Goal: Task Accomplishment & Management: Use online tool/utility

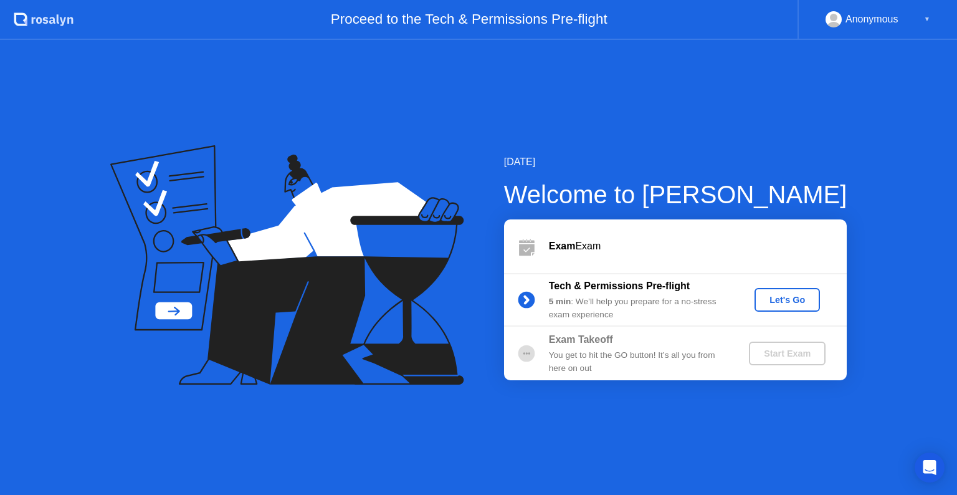
click at [798, 305] on div "Let's Go" at bounding box center [786, 300] width 55 height 10
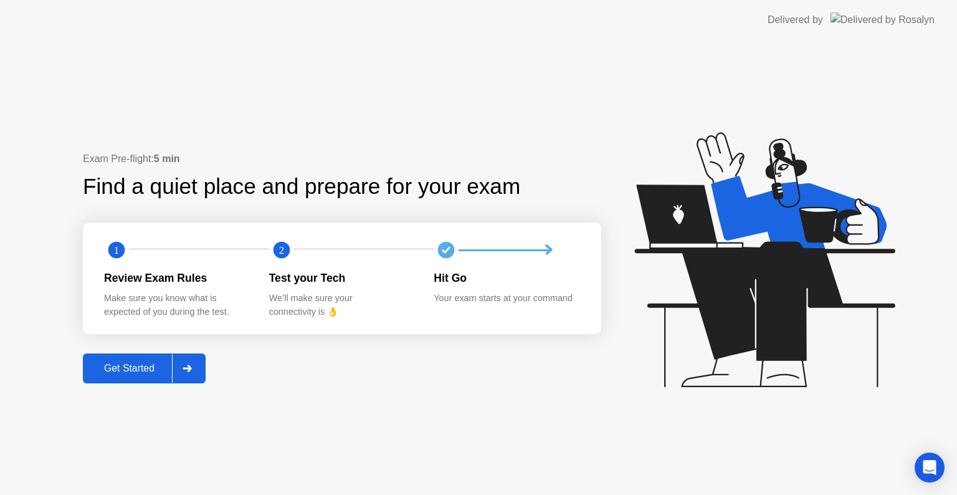
click at [136, 366] on div "Get Started" at bounding box center [129, 368] width 85 height 11
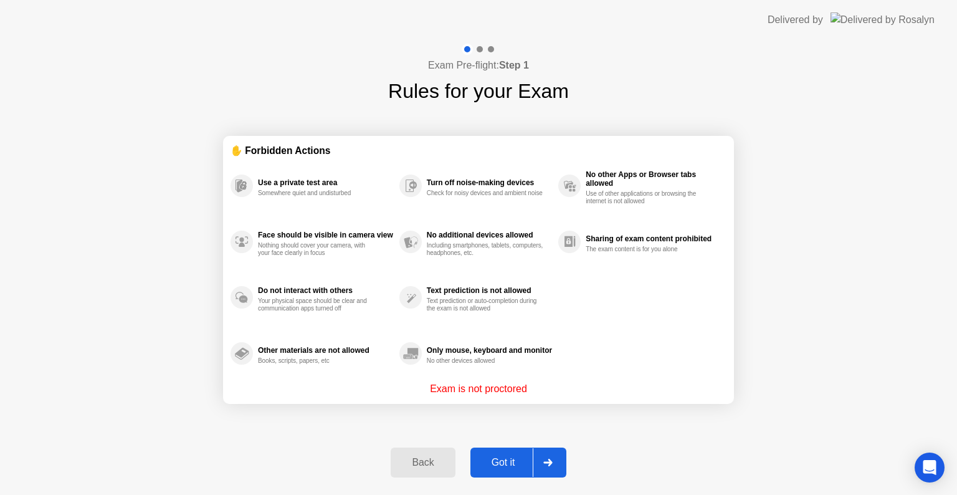
click at [501, 458] on div "Got it" at bounding box center [503, 462] width 59 height 11
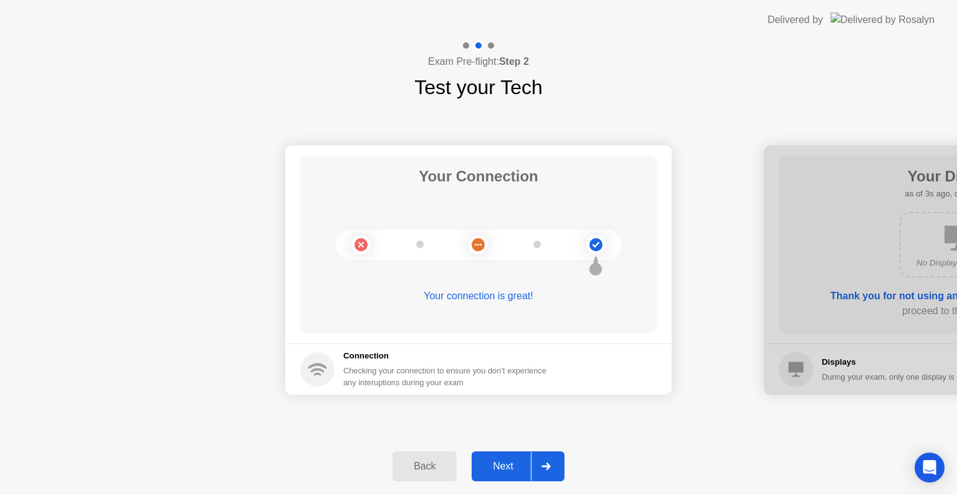
click at [510, 465] on div "Next" at bounding box center [502, 465] width 55 height 11
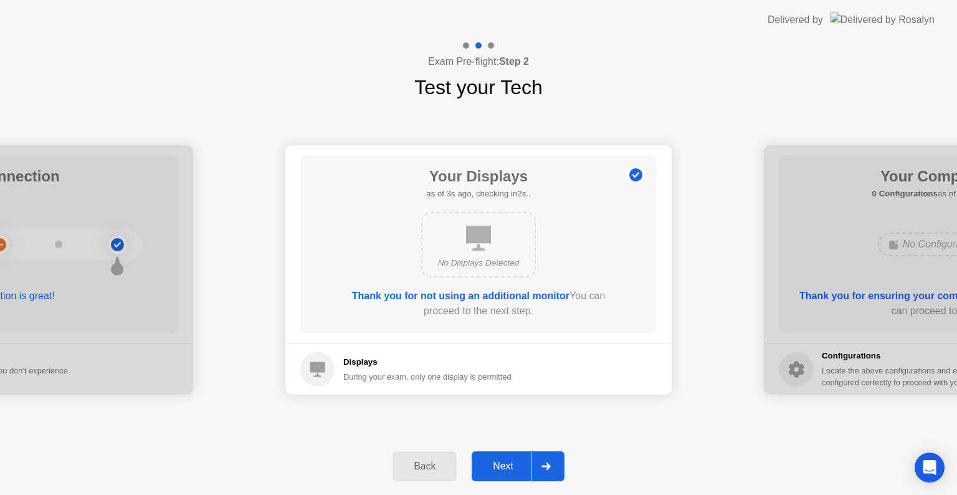
click at [510, 465] on div "Next" at bounding box center [502, 465] width 55 height 11
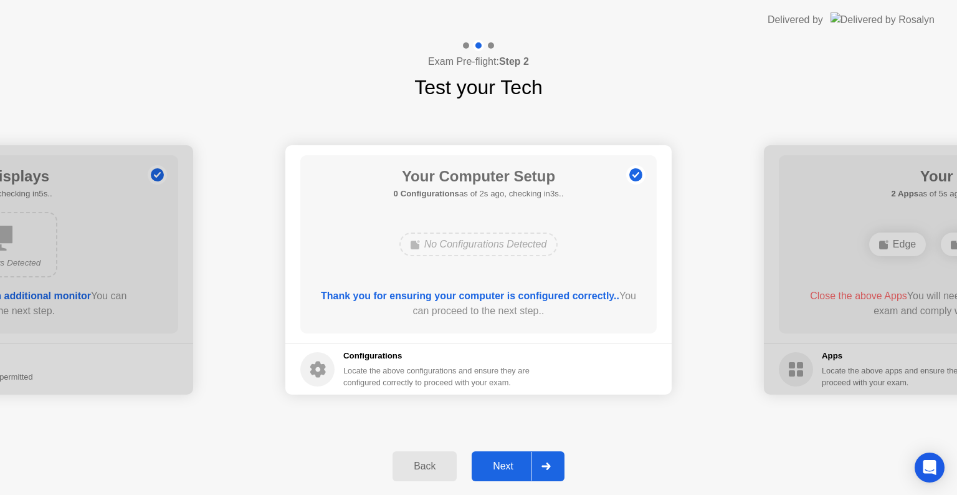
click at [510, 465] on div "Next" at bounding box center [502, 465] width 55 height 11
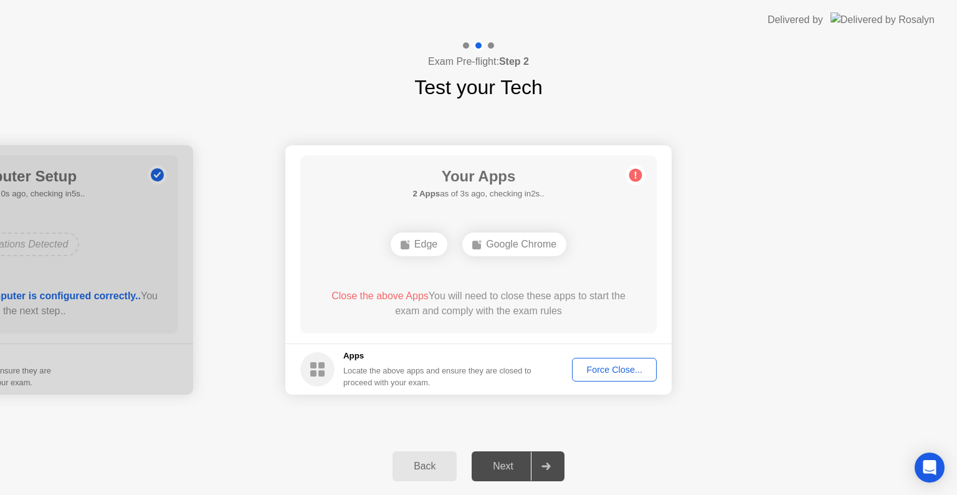
click at [623, 370] on div "Force Close..." at bounding box center [614, 369] width 76 height 10
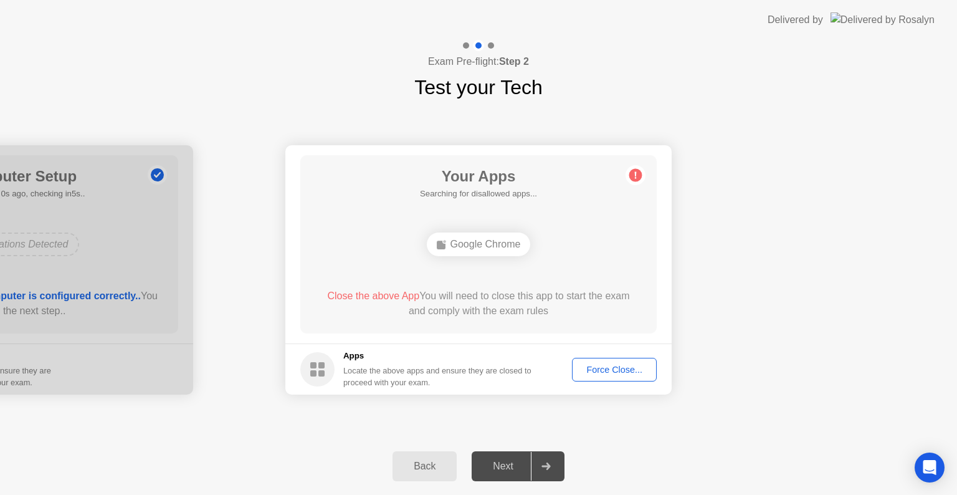
click at [615, 368] on div "Force Close..." at bounding box center [614, 369] width 76 height 10
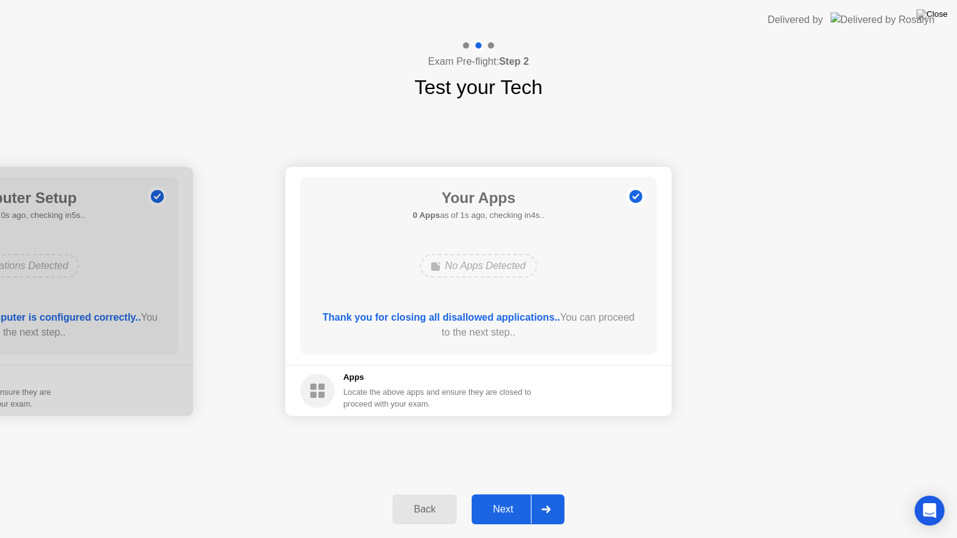
click at [507, 494] on div "Next" at bounding box center [502, 509] width 55 height 11
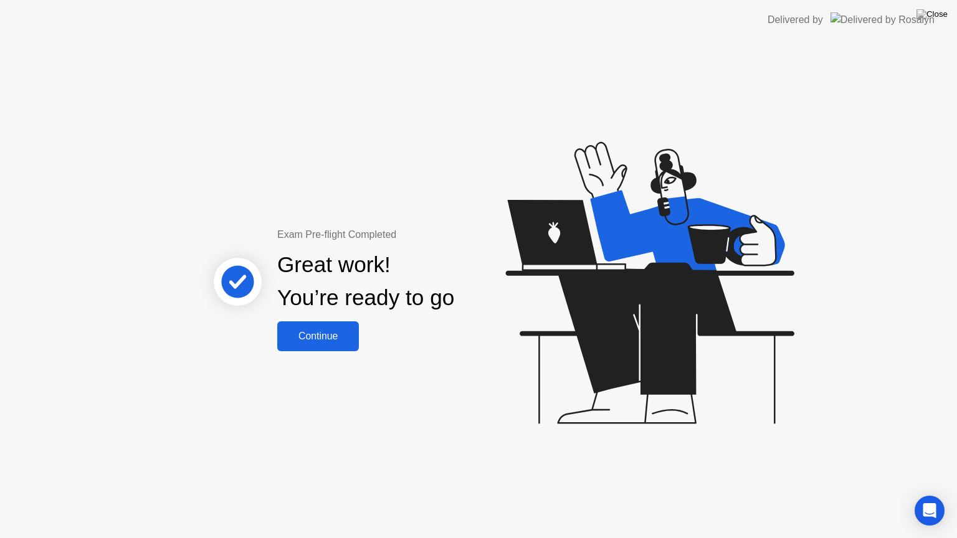
click at [325, 340] on div "Continue" at bounding box center [318, 336] width 74 height 11
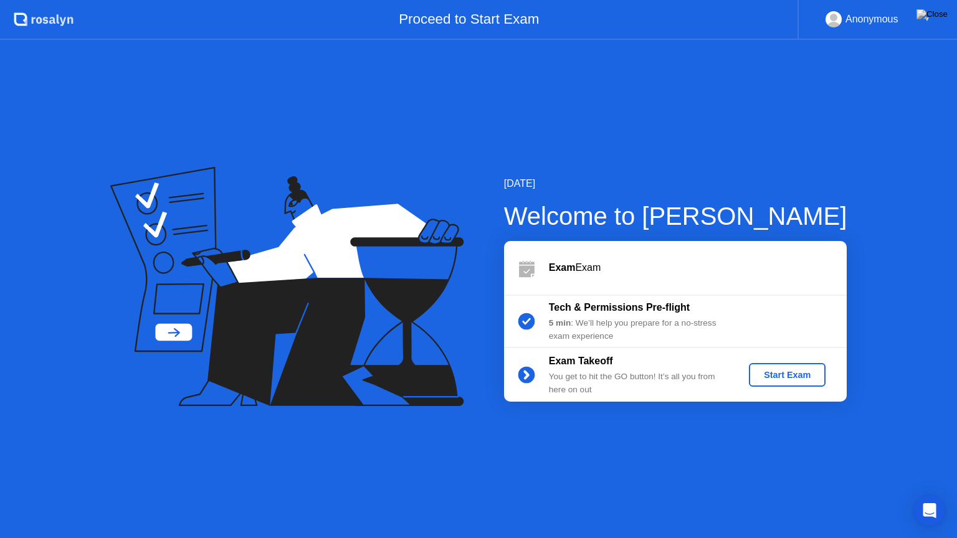
click at [792, 379] on div "Start Exam" at bounding box center [787, 375] width 67 height 10
